Goal: Information Seeking & Learning: Learn about a topic

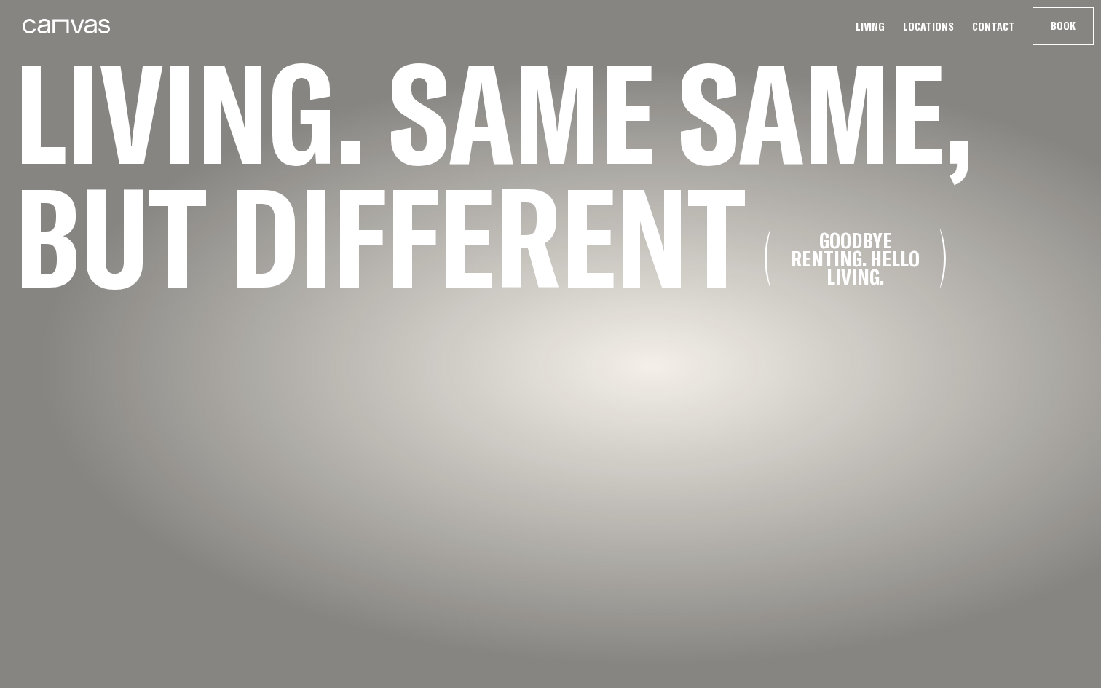
click at [440, 474] on div "Living. Same same, but different Goodbye renting. Hello living." at bounding box center [550, 344] width 1101 height 688
click at [733, 299] on h1 "Living. Same same, but different Goodbye renting. Hello living." at bounding box center [510, 175] width 1020 height 248
click at [824, 270] on div "Goodbye renting. Hello living." at bounding box center [855, 259] width 149 height 55
click at [885, 31] on link "Living" at bounding box center [871, 26] width 38 height 15
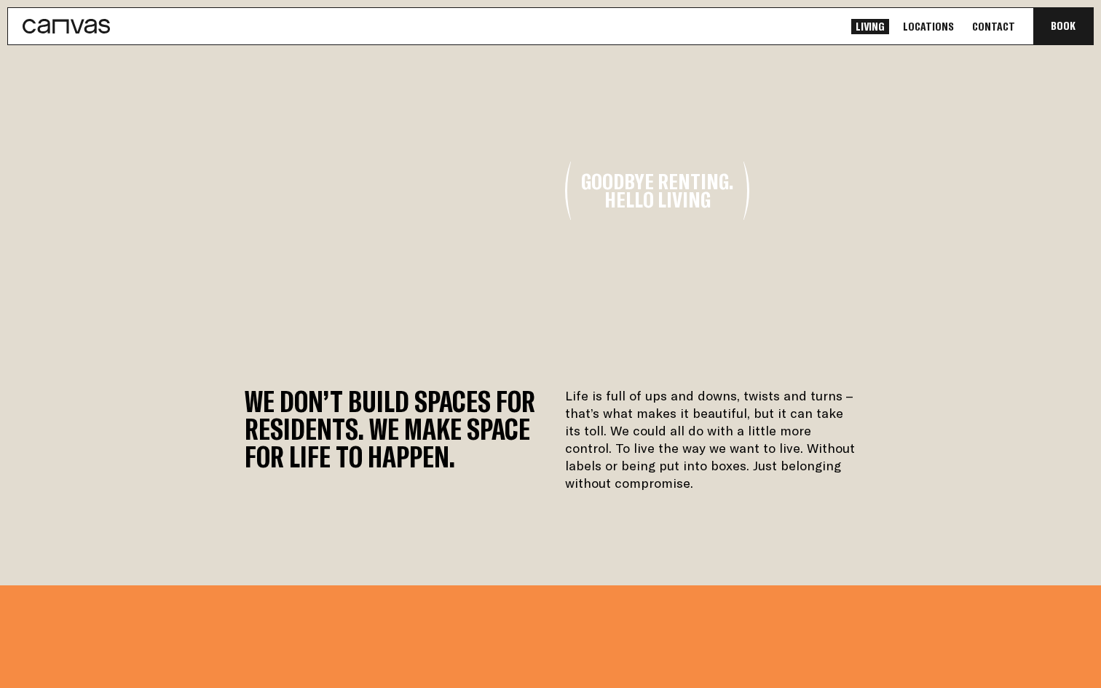
scroll to position [59, 0]
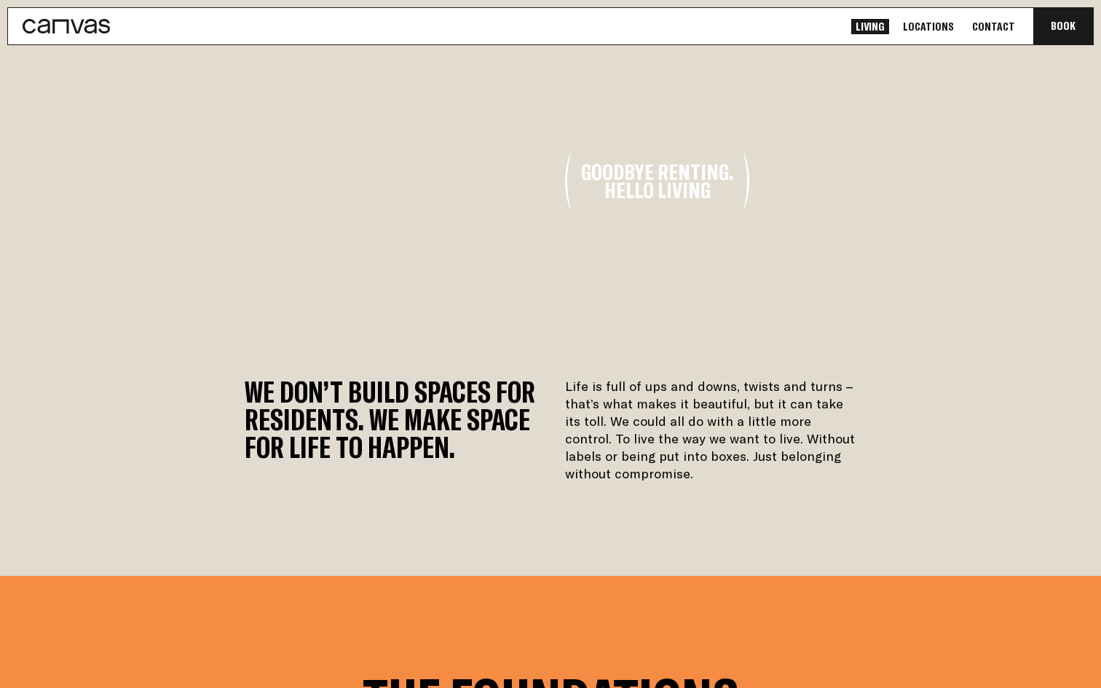
click at [758, 294] on video at bounding box center [551, 181] width 670 height 335
click at [943, 24] on link "Locations" at bounding box center [929, 26] width 60 height 15
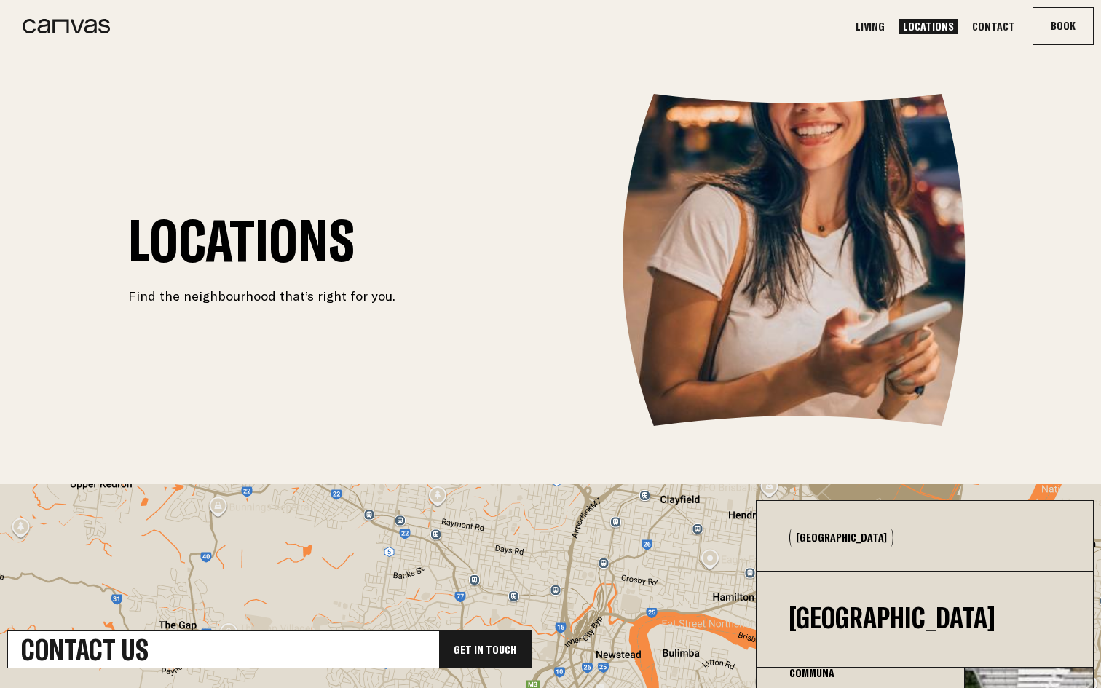
click at [997, 20] on link "Contact" at bounding box center [994, 26] width 52 height 15
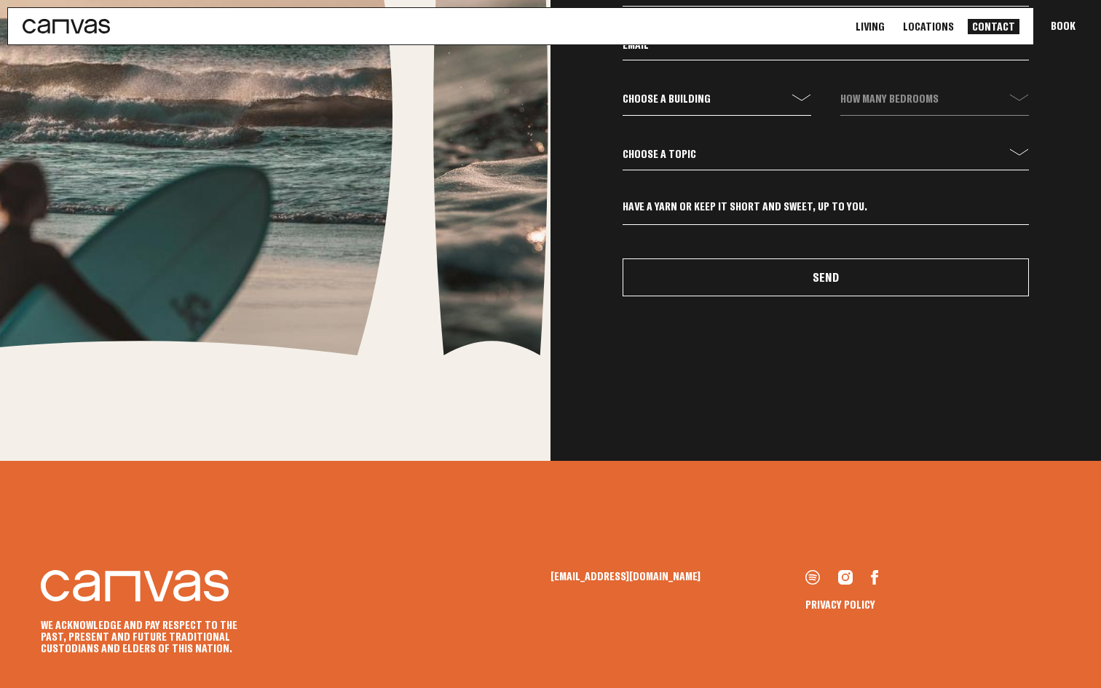
scroll to position [899, 0]
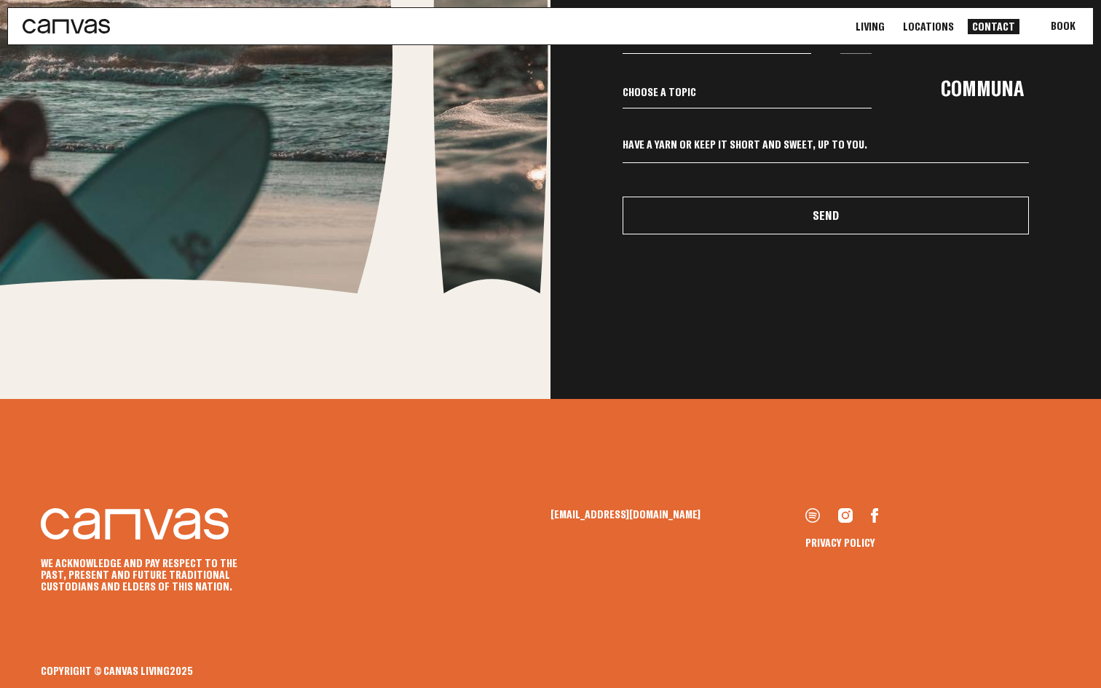
click at [1053, 29] on button "Book Communa" at bounding box center [1064, 26] width 60 height 36
click at [997, 82] on link "Communa" at bounding box center [982, 88] width 221 height 50
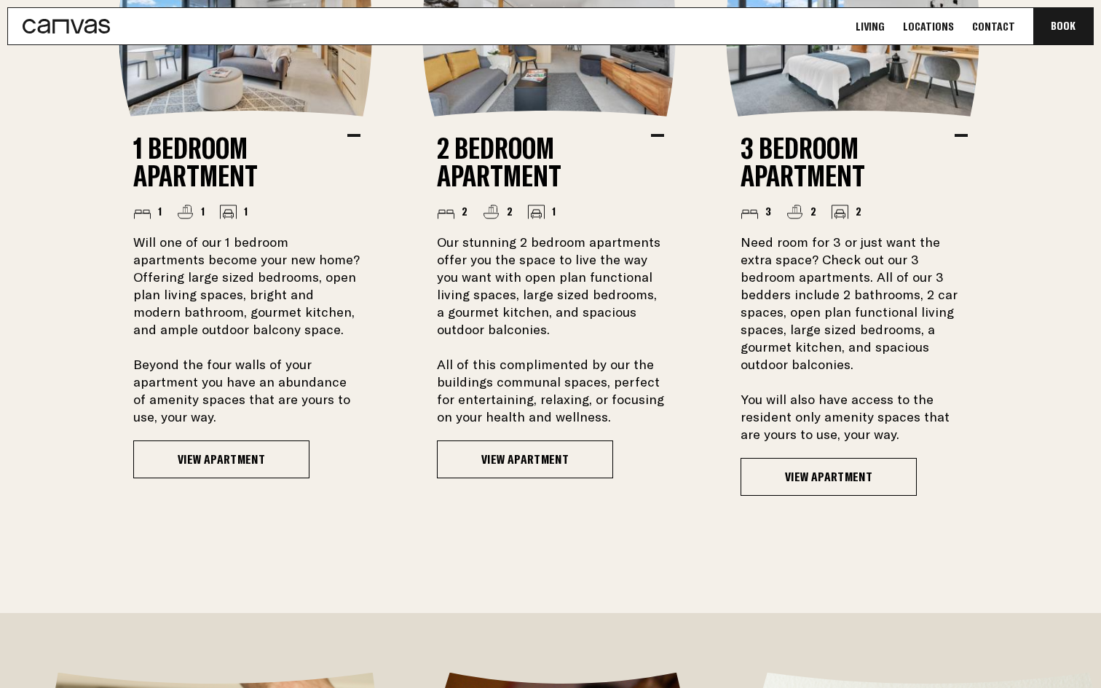
scroll to position [1300, 0]
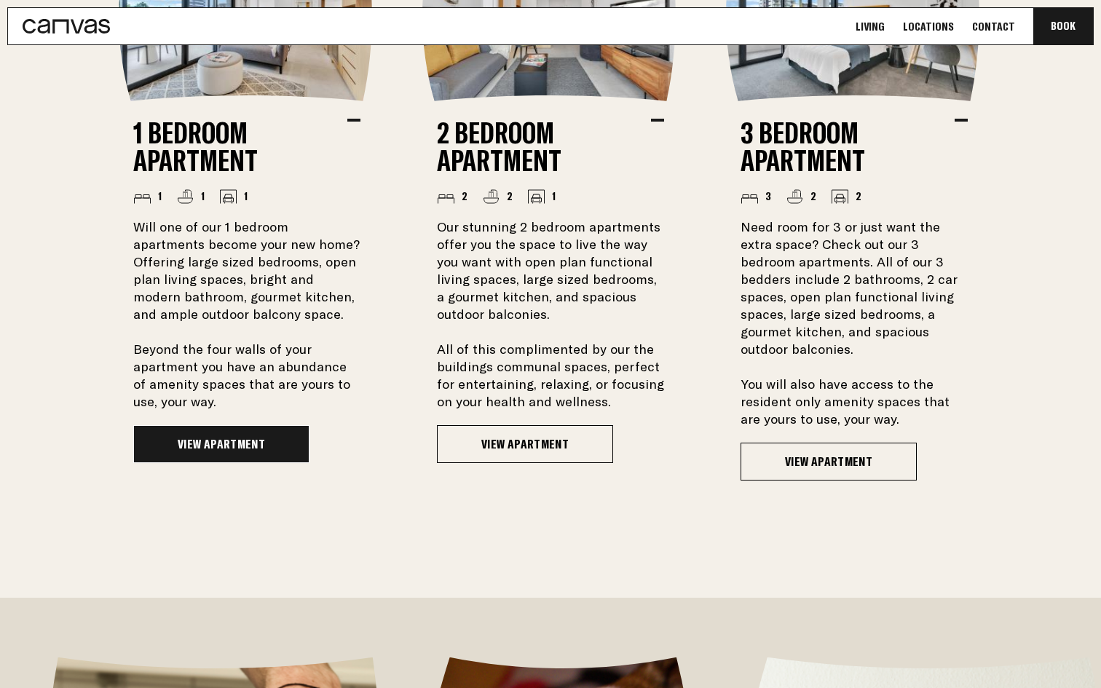
click at [232, 450] on link "View Apartment" at bounding box center [221, 444] width 176 height 38
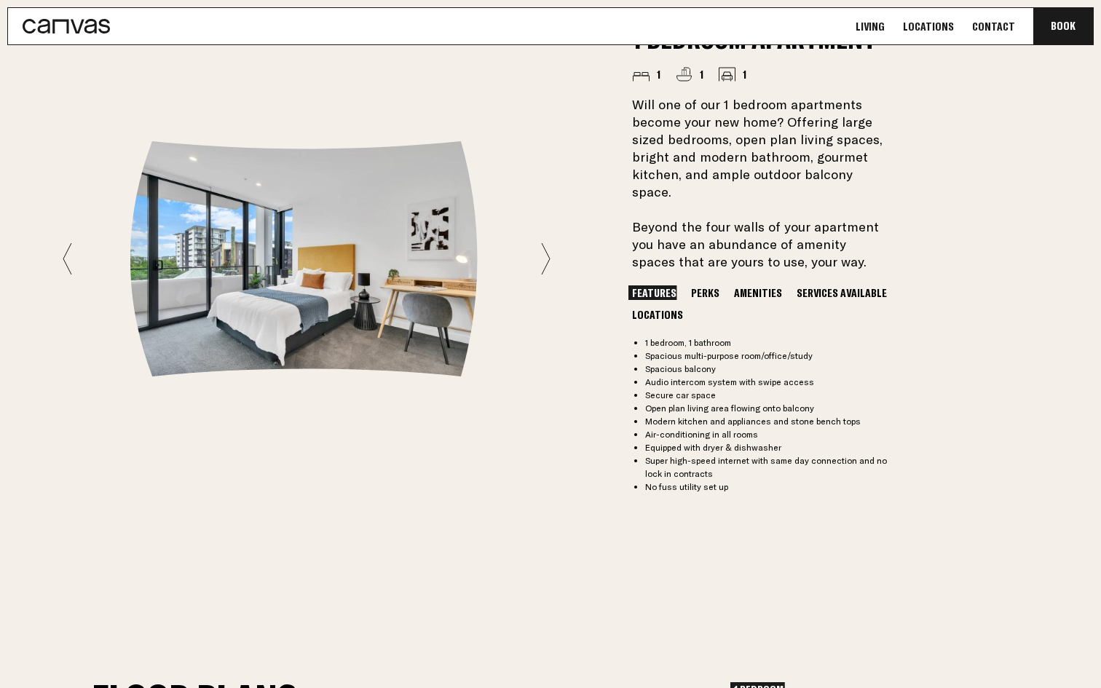
scroll to position [1235, 0]
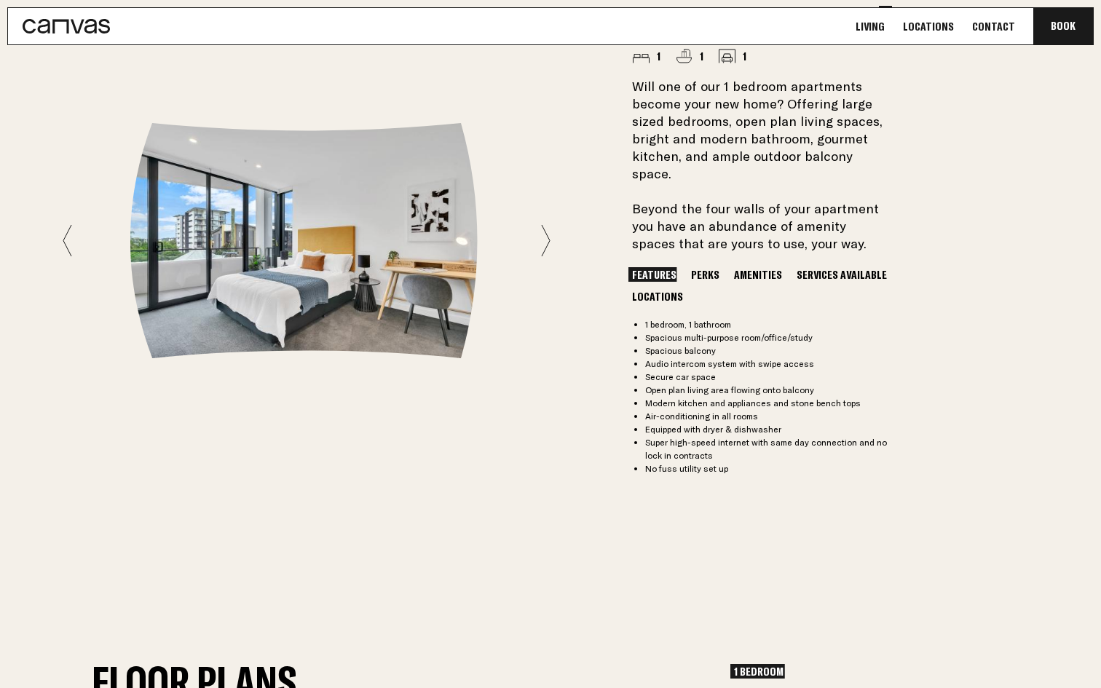
click at [700, 267] on button "Perks" at bounding box center [706, 274] width 36 height 15
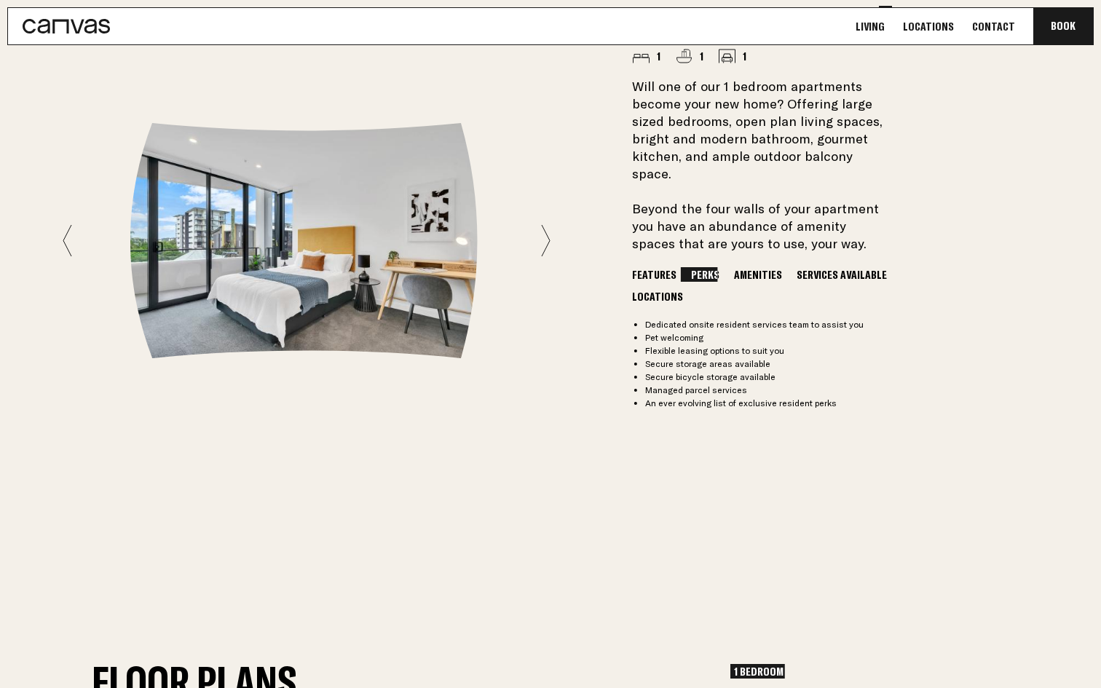
click at [739, 267] on button "Amenities" at bounding box center [758, 274] width 55 height 15
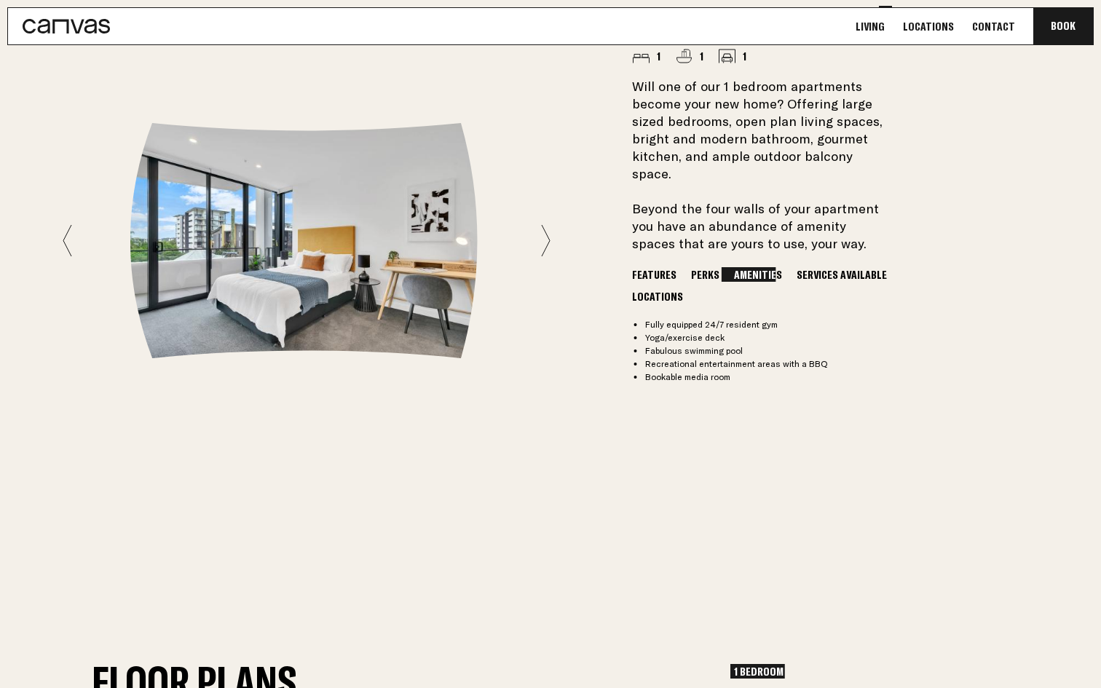
click at [806, 267] on button "Services Available" at bounding box center [842, 274] width 98 height 15
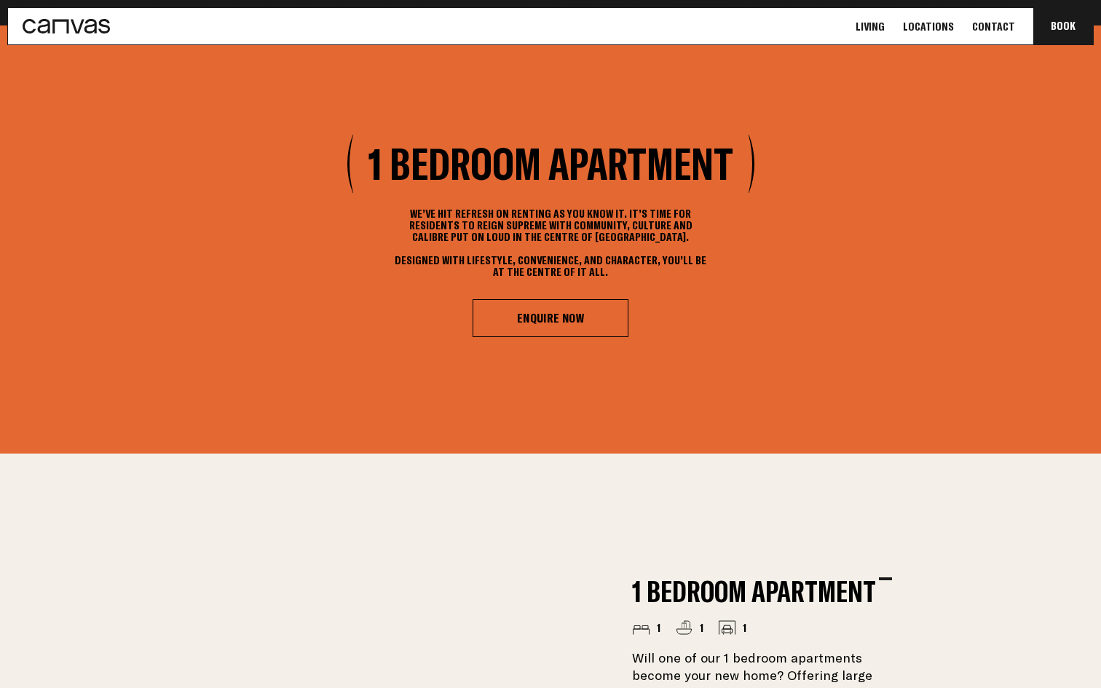
scroll to position [0, 0]
